Goal: Information Seeking & Learning: Learn about a topic

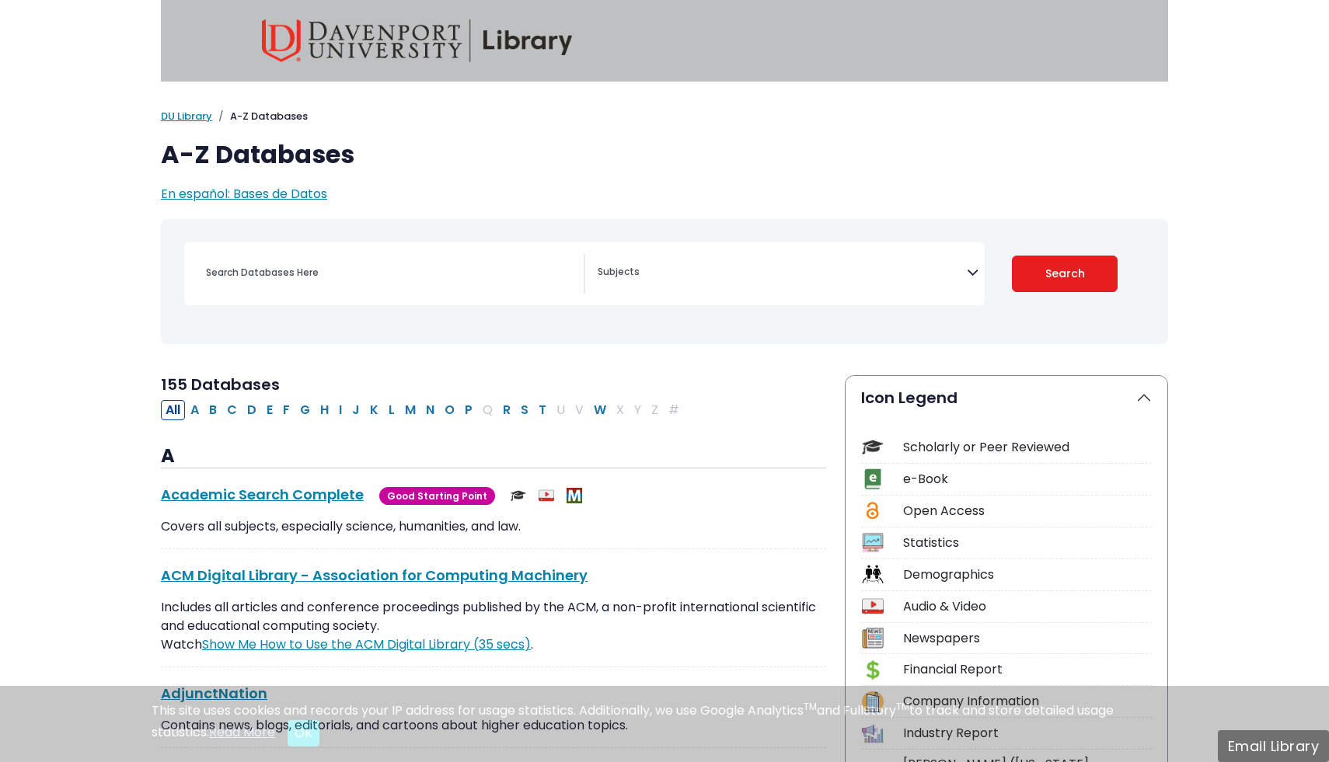
select select "Database Subject Filter"
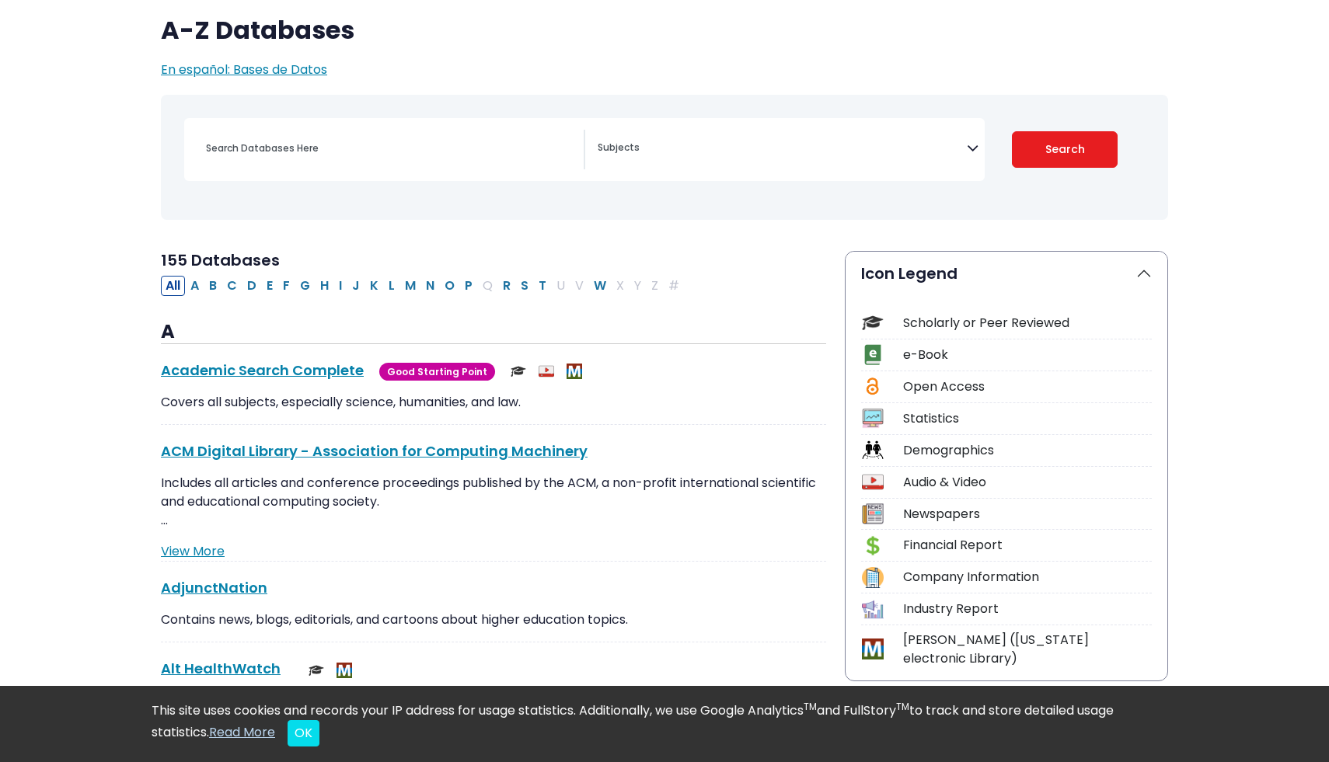
scroll to position [159, 0]
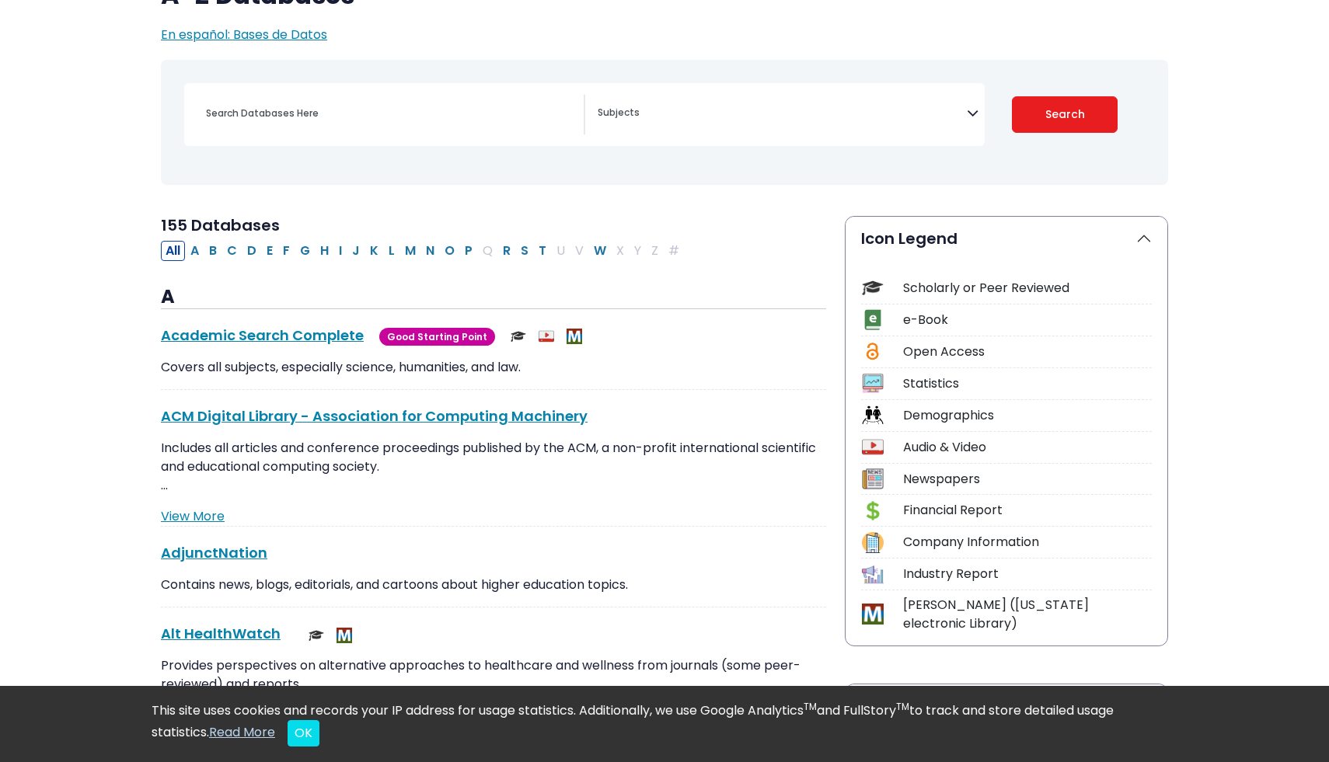
click at [971, 295] on div "Scholarly or Peer Reviewed" at bounding box center [1027, 288] width 249 height 19
click at [1003, 288] on div "Scholarly or Peer Reviewed" at bounding box center [1027, 288] width 249 height 19
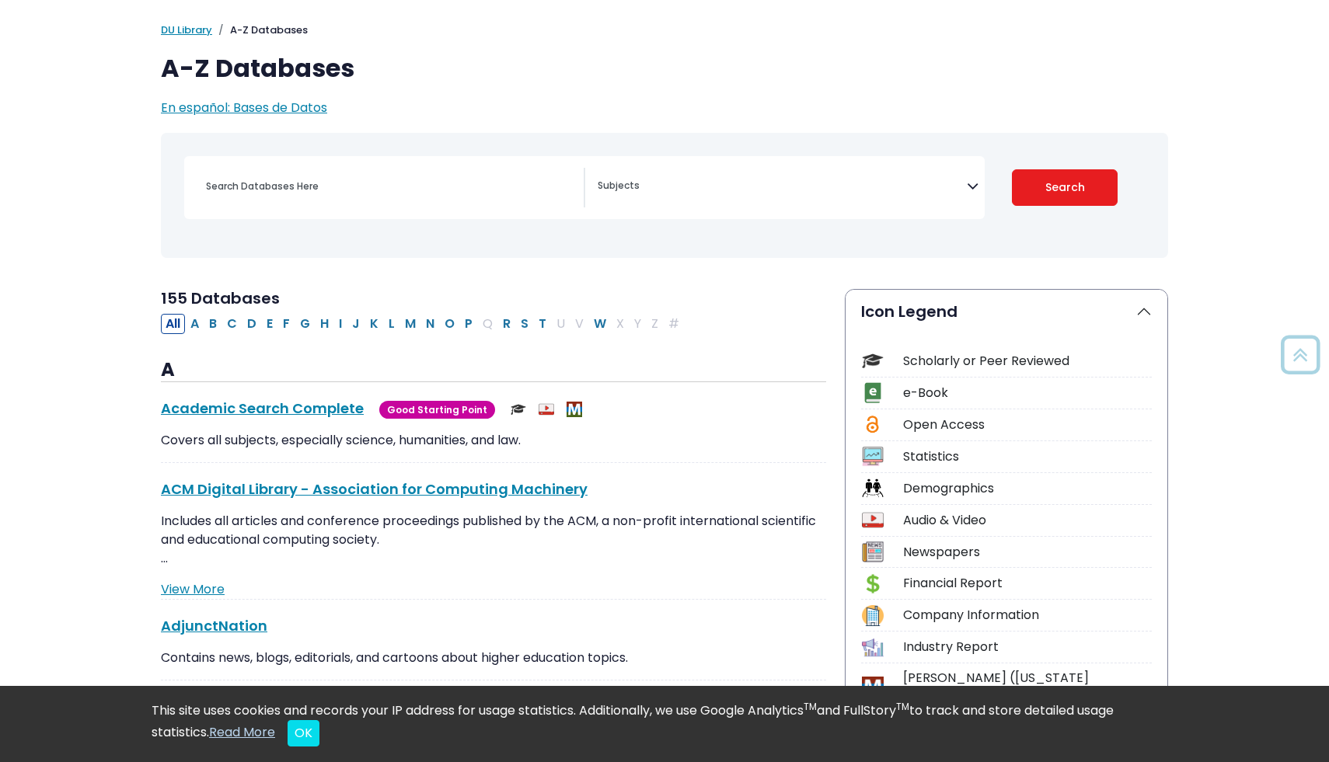
scroll to position [67, 0]
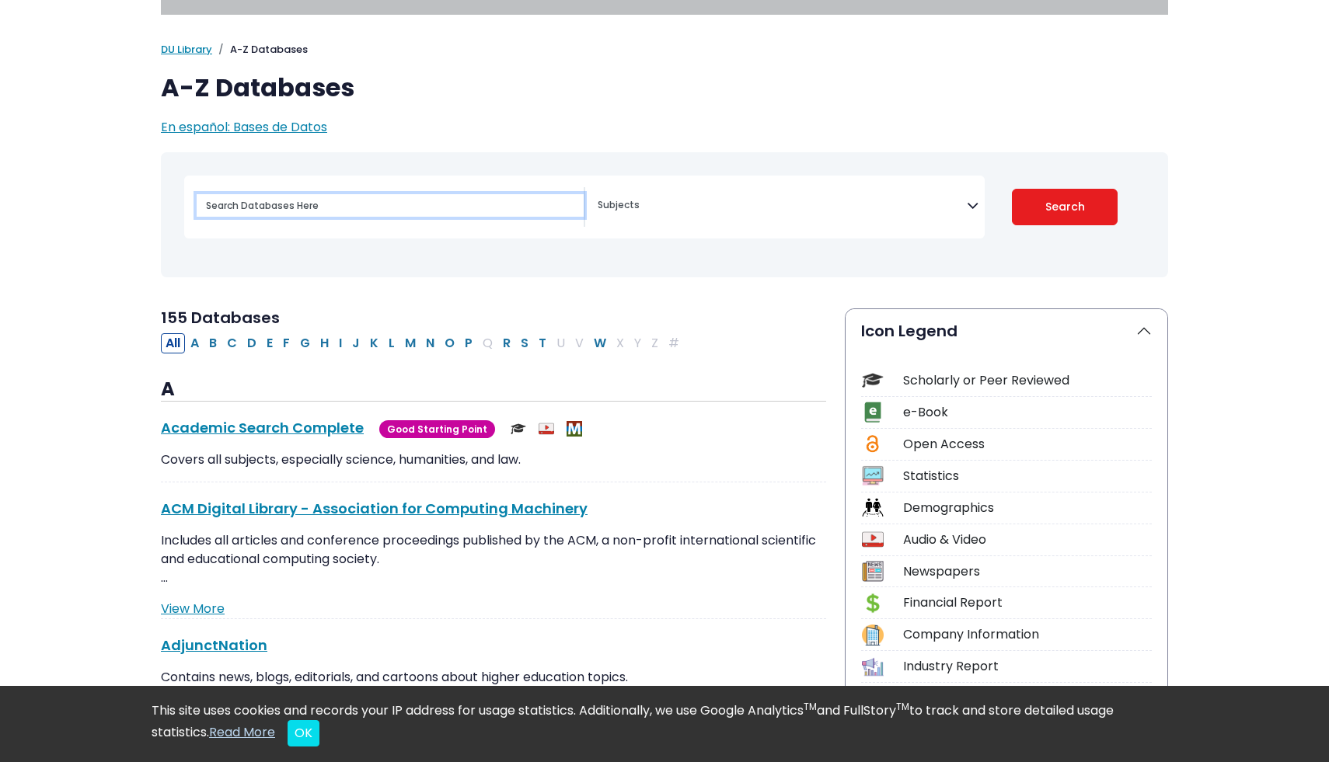
click at [383, 207] on input "Search database by title or keyword" at bounding box center [390, 205] width 387 height 23
type input "the scientific method psycology"
click at [1012, 189] on button "Search" at bounding box center [1065, 207] width 106 height 37
select select "Database Subject Filter"
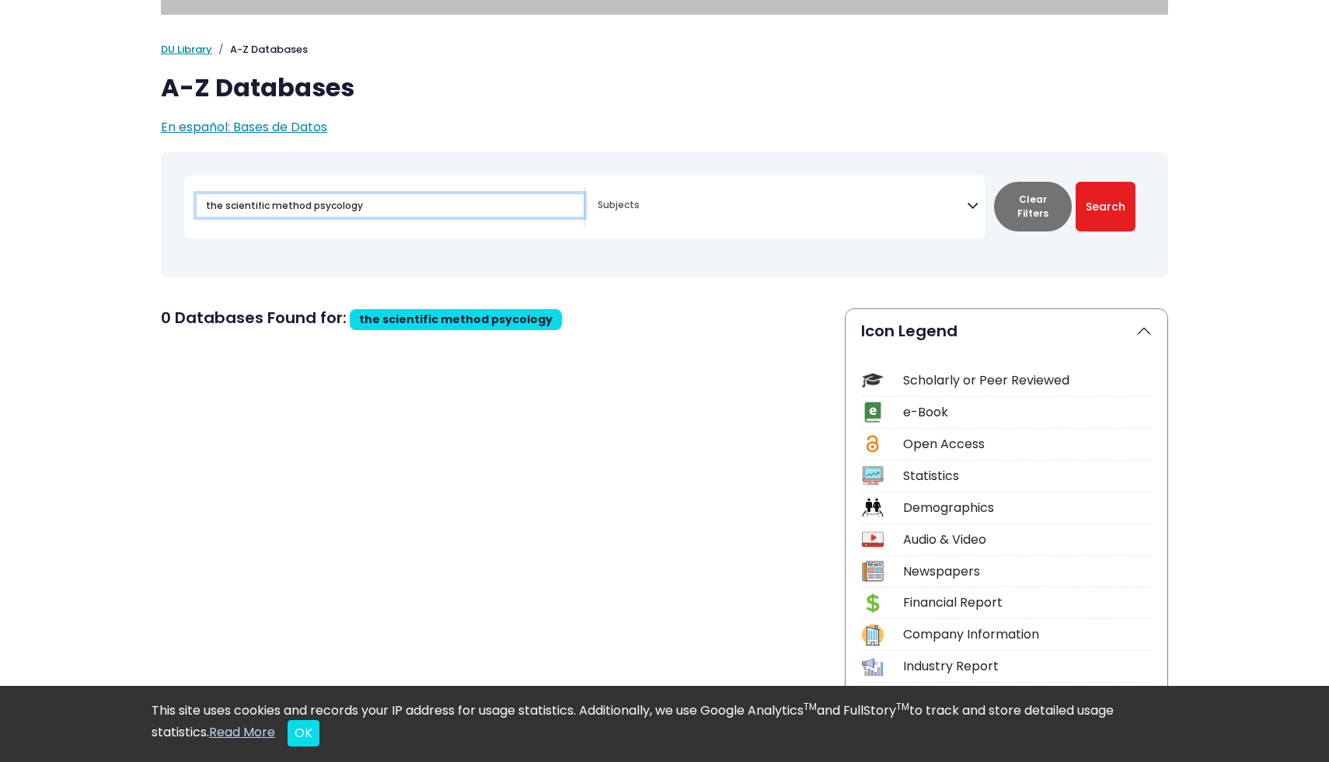
drag, startPoint x: 409, startPoint y: 220, endPoint x: 365, endPoint y: 215, distance: 43.9
click at [365, 215] on div "the scientific method psycology" at bounding box center [390, 205] width 387 height 37
drag, startPoint x: 373, startPoint y: 207, endPoint x: 305, endPoint y: 208, distance: 68.4
click at [305, 208] on input "the scientific method" at bounding box center [390, 205] width 387 height 23
type input "the scientific method"
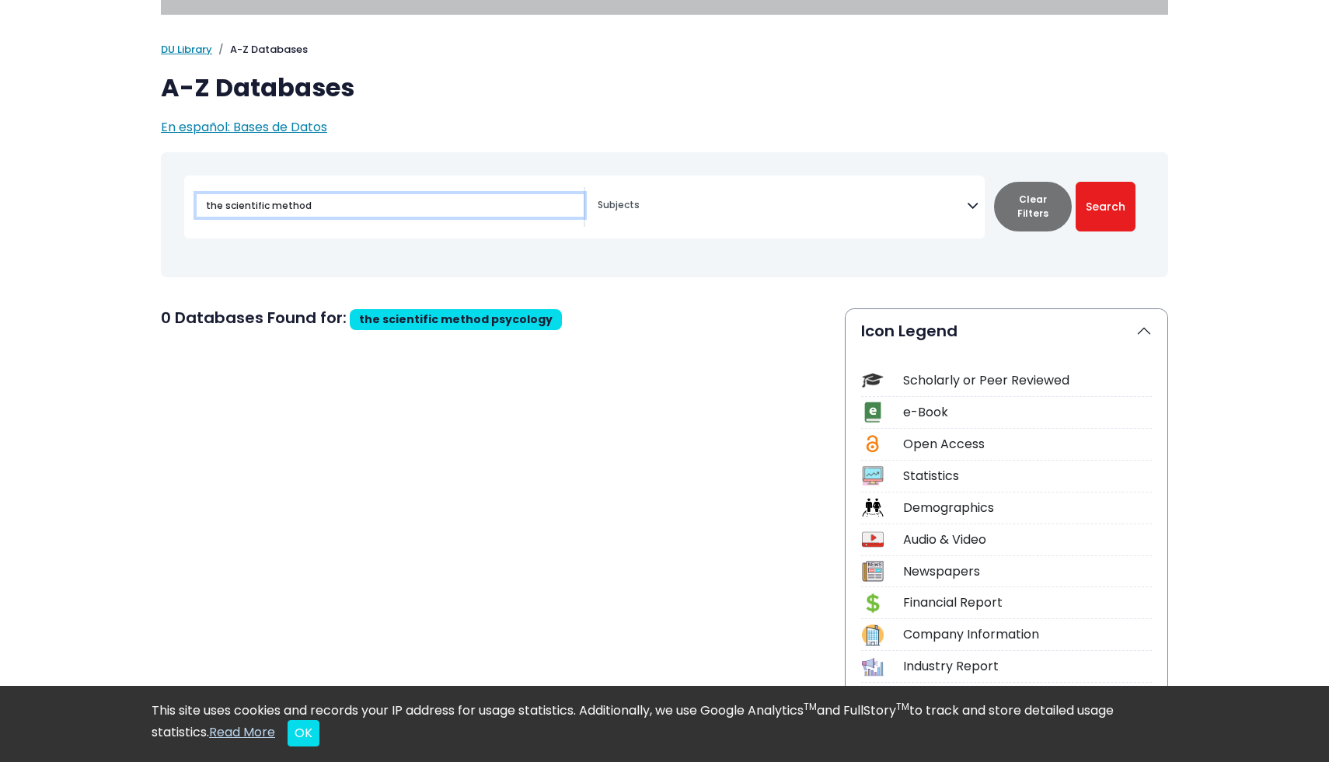
click at [1076, 182] on button "Search" at bounding box center [1106, 207] width 60 height 50
select select "Database Subject Filter"
click at [1048, 209] on button "Clear Filters" at bounding box center [1033, 207] width 78 height 50
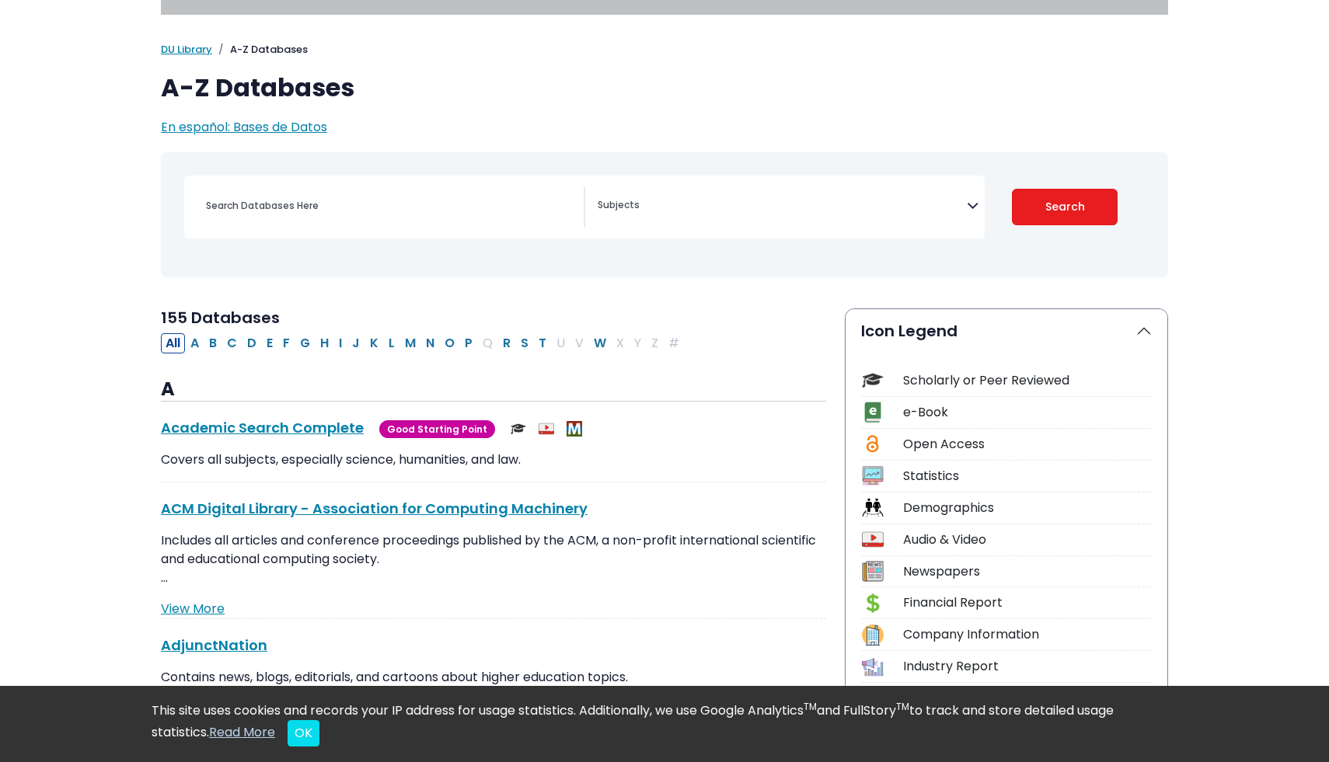
click at [762, 233] on div "[MEDICAL_DATA] Guide Accounting, Finance & Economics (ACCT, FINC & ECON) Advert…" at bounding box center [584, 207] width 801 height 63
click at [744, 215] on span "Search filters" at bounding box center [782, 207] width 369 height 40
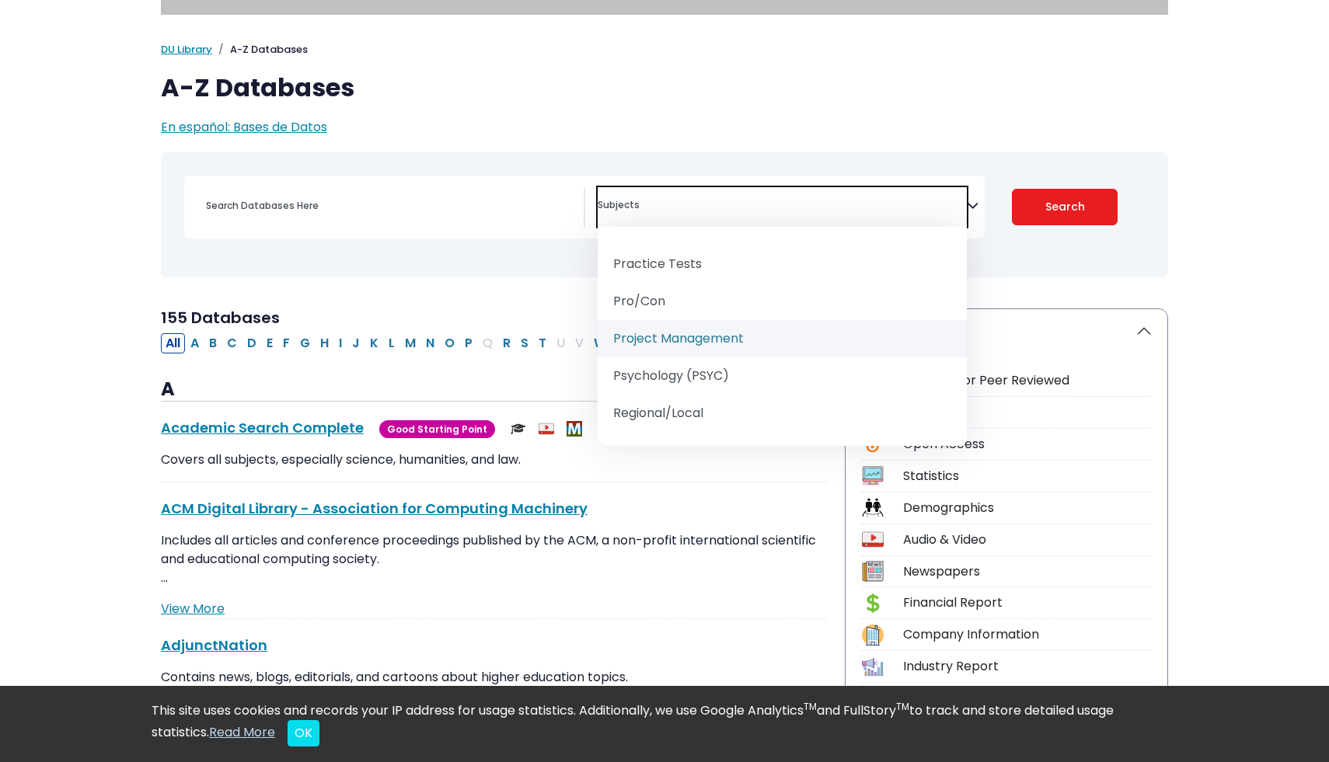
scroll to position [1714, 0]
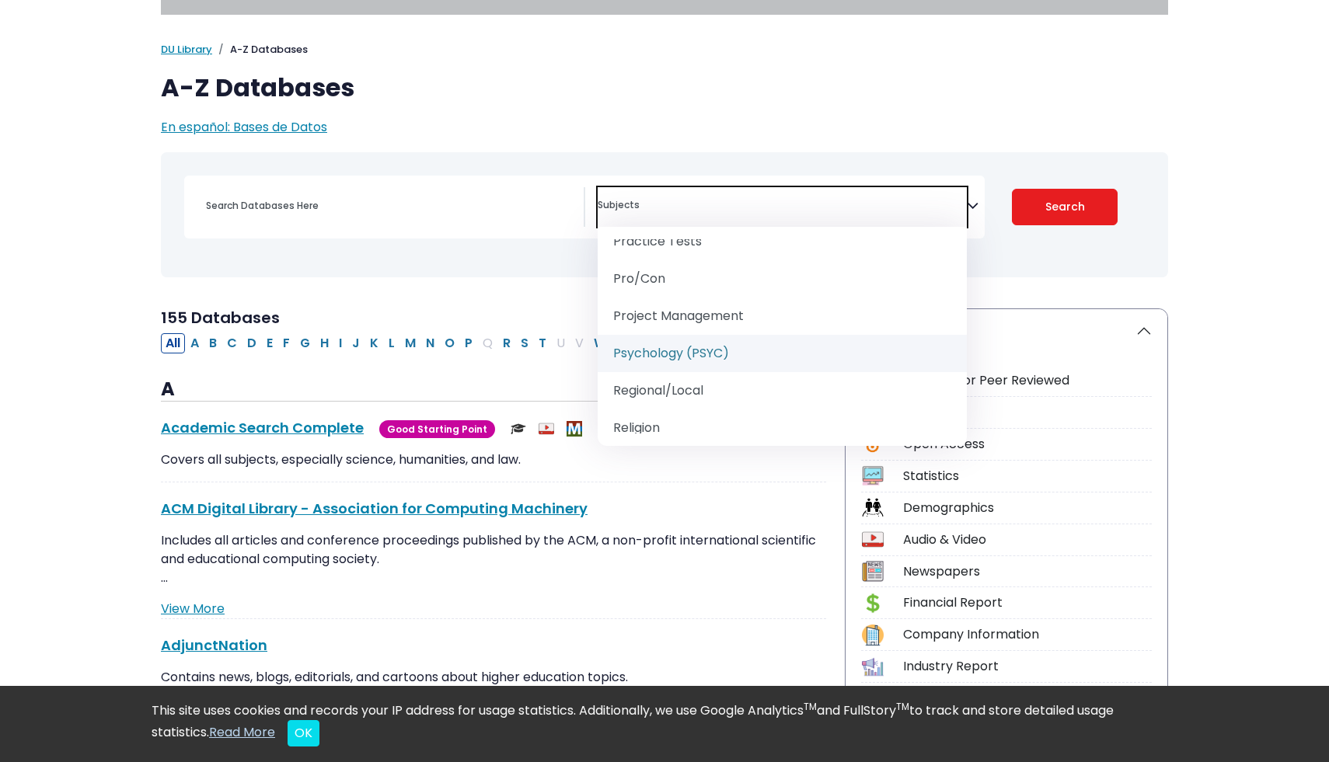
select select "232691"
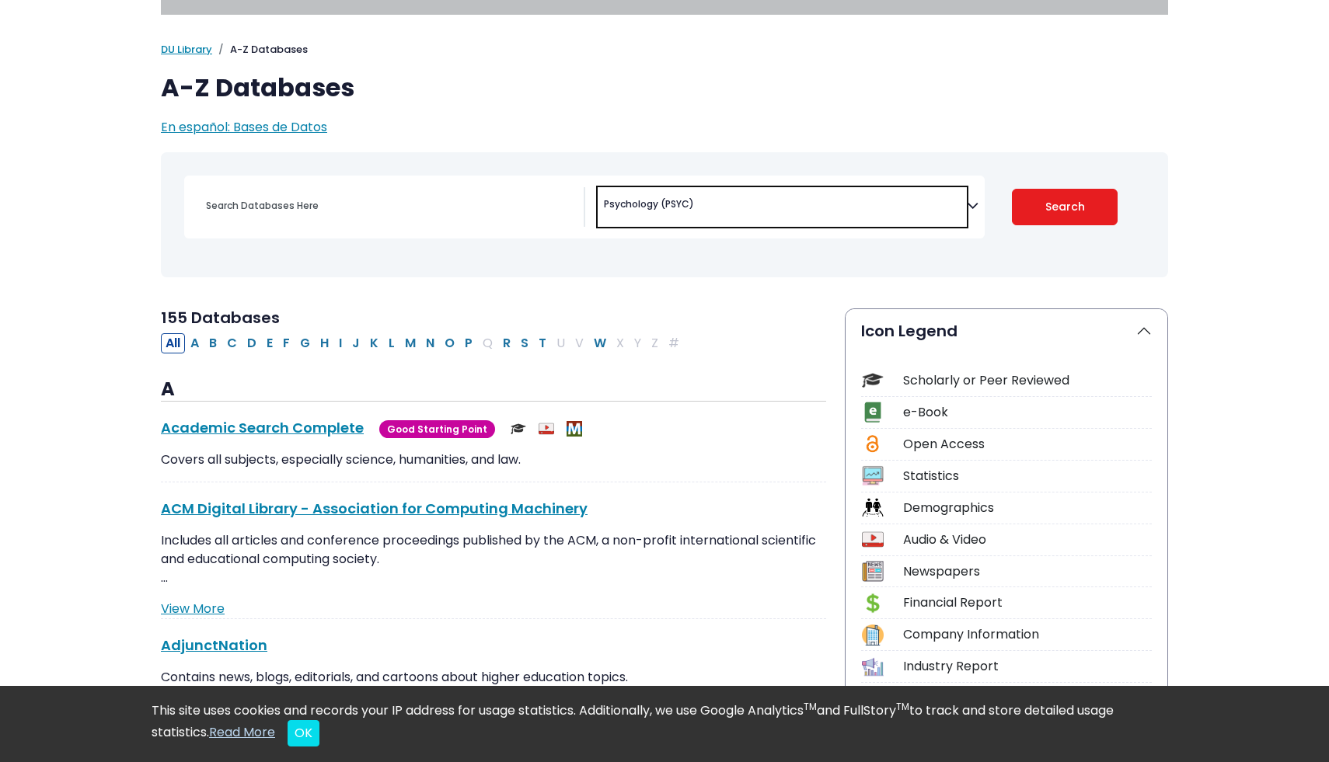
scroll to position [933, 0]
click at [1048, 211] on button "Search" at bounding box center [1065, 207] width 106 height 37
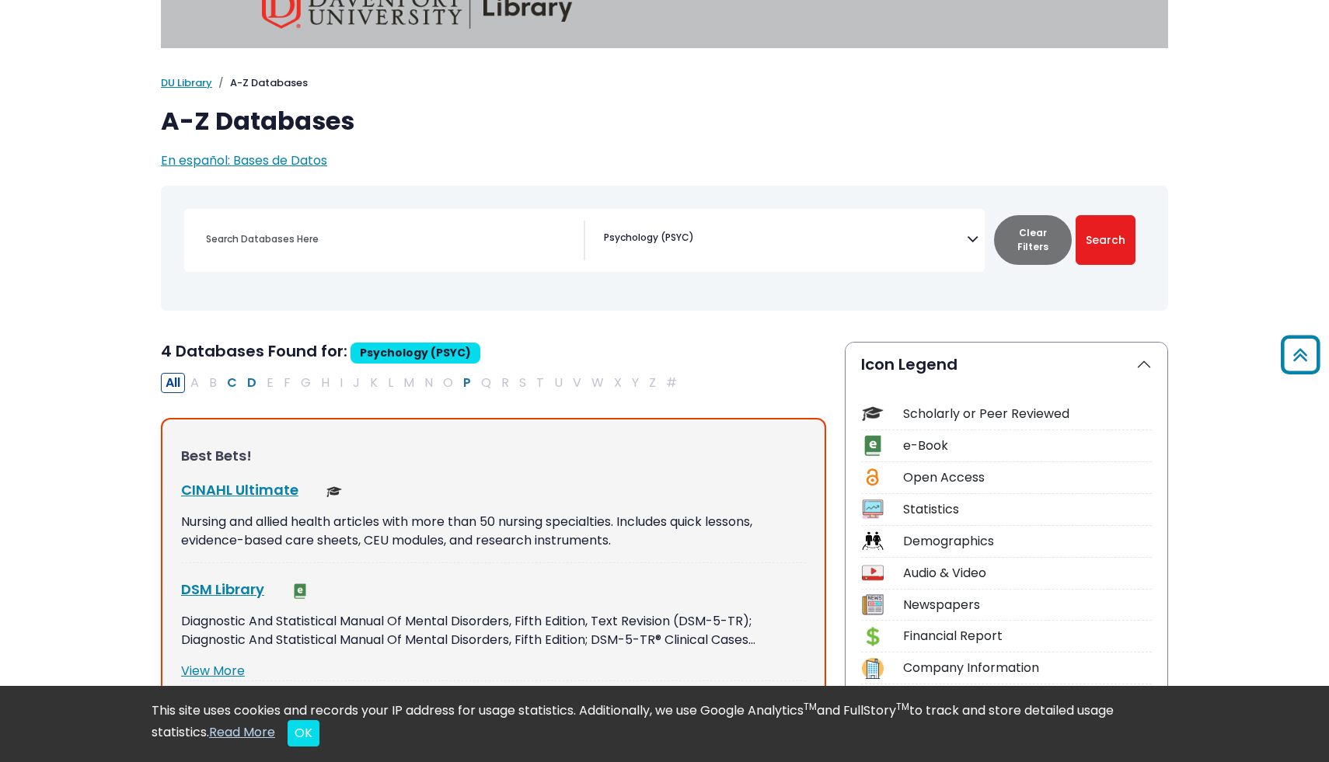
scroll to position [26, 0]
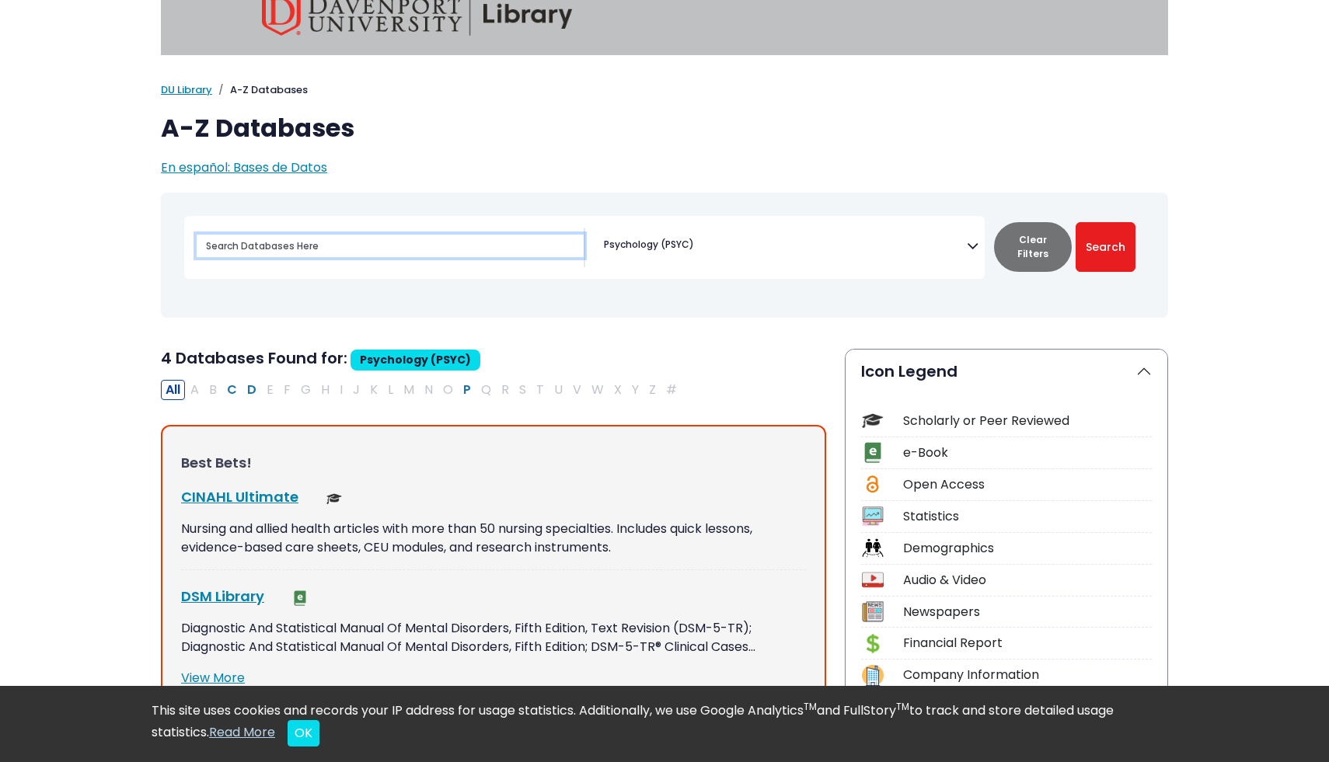
click at [267, 249] on input "Search database by title or keyword" at bounding box center [390, 246] width 387 height 23
